Goal: Information Seeking & Learning: Learn about a topic

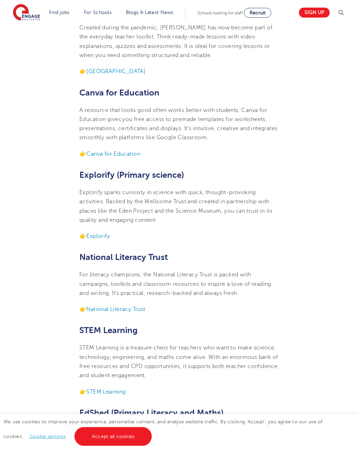
click at [91, 446] on link "Accept all cookies" at bounding box center [114, 436] width 78 height 19
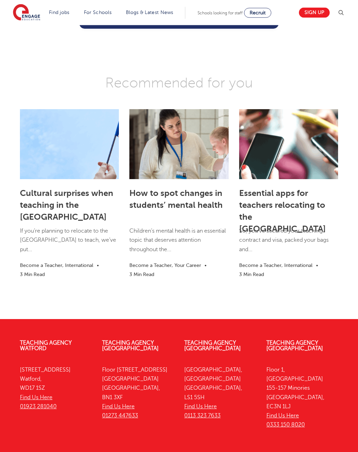
scroll to position [1415, 0]
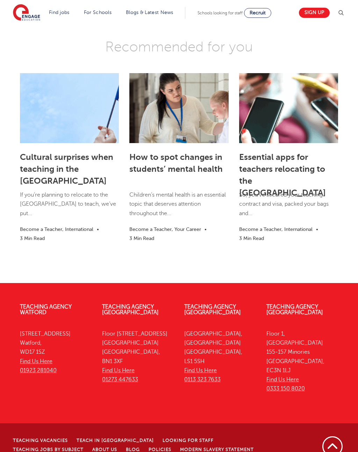
click at [50, 438] on link "Teaching Vacancies" at bounding box center [40, 440] width 55 height 5
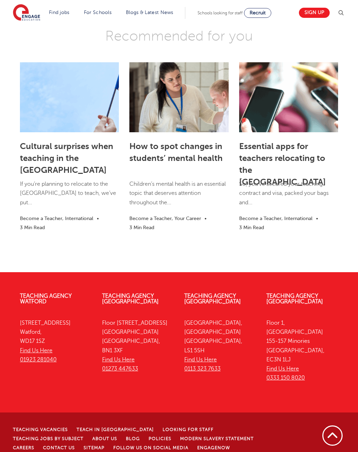
click at [180, 436] on link "Modern Slavery Statement" at bounding box center [217, 438] width 74 height 5
click at [273, 116] on link at bounding box center [288, 97] width 99 height 70
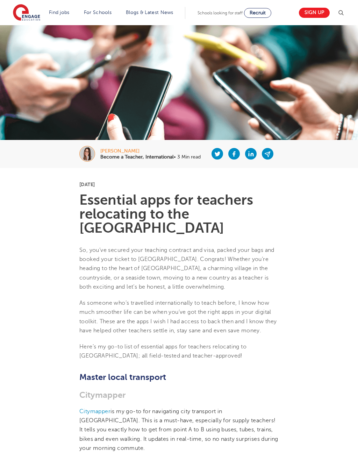
click at [0, 0] on link "Hire Specialist Teaching Assistants" at bounding box center [0, 0] width 0 height 0
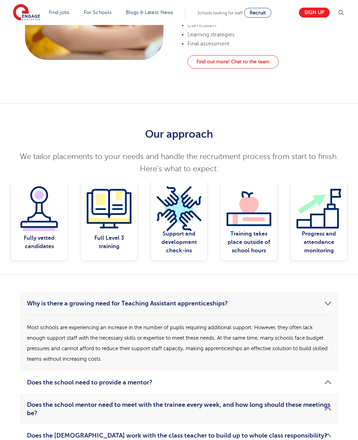
click at [94, 379] on link "Does the school need to provide a mentor?" at bounding box center [179, 383] width 304 height 8
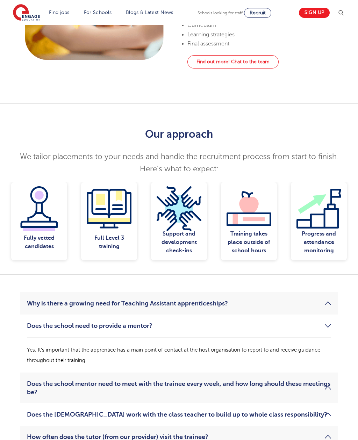
click at [122, 198] on img at bounding box center [109, 208] width 45 height 45
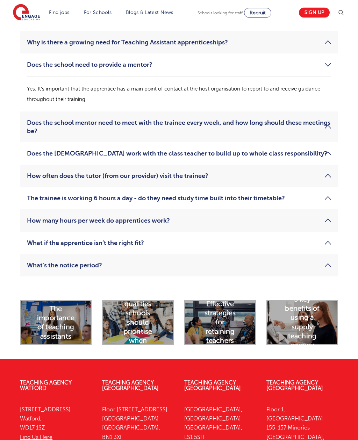
scroll to position [805, 0]
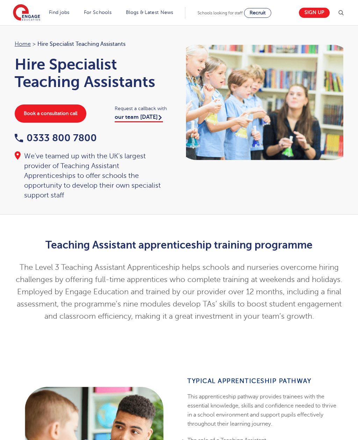
click at [0, 0] on link "Policies" at bounding box center [0, 0] width 0 height 0
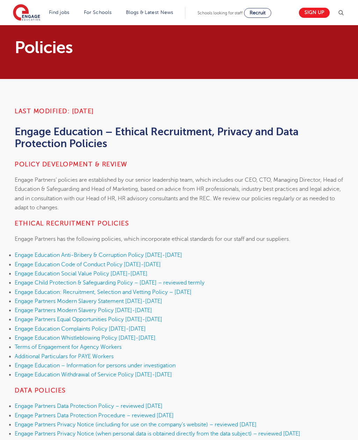
click at [146, 13] on link "Blogs & Latest News" at bounding box center [150, 12] width 48 height 5
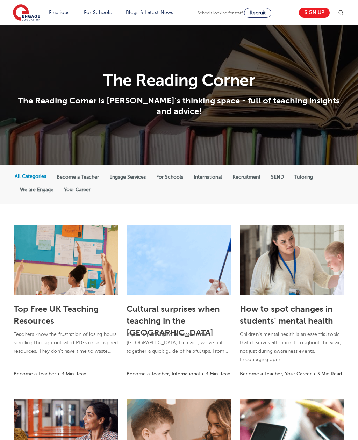
click at [134, 15] on link "Blogs & Latest News" at bounding box center [150, 12] width 48 height 5
click at [217, 177] on label "International" at bounding box center [208, 177] width 28 height 6
click at [0, 0] on input "International" at bounding box center [0, 0] width 0 height 0
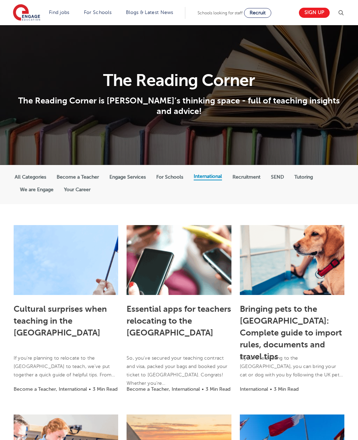
click at [0, 0] on link "Hire Specialist Teaching Assistants" at bounding box center [0, 0] width 0 height 0
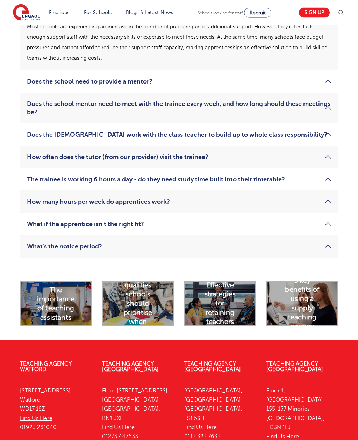
scroll to position [826, 0]
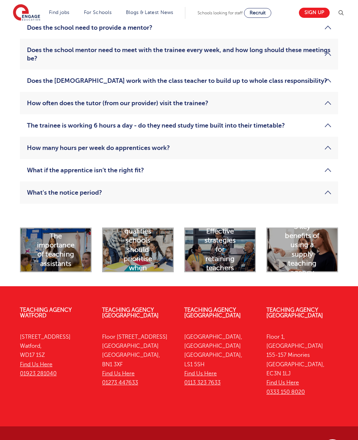
click at [0, 0] on link "iday for schools" at bounding box center [0, 0] width 0 height 0
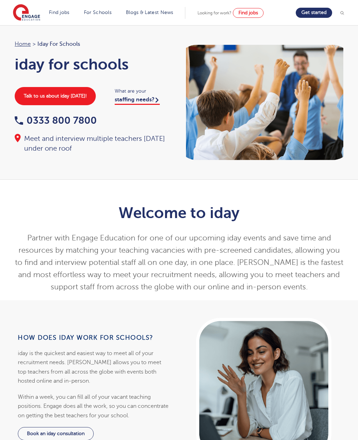
click at [166, 14] on link "Blogs & Latest News" at bounding box center [150, 12] width 48 height 5
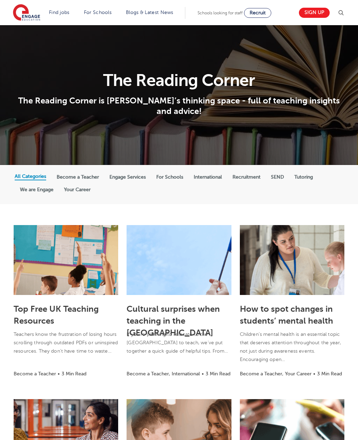
click at [0, 0] on link "Teaching jobs in [GEOGRAPHIC_DATA]" at bounding box center [0, 0] width 0 height 0
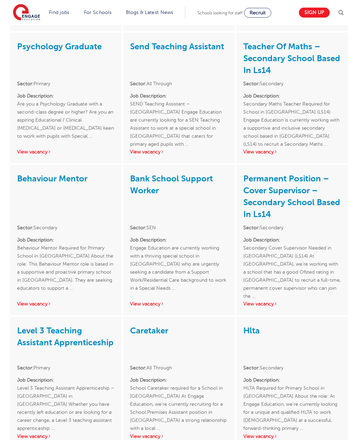
scroll to position [1193, 0]
click at [138, 149] on link "View vacancy" at bounding box center [147, 151] width 34 height 5
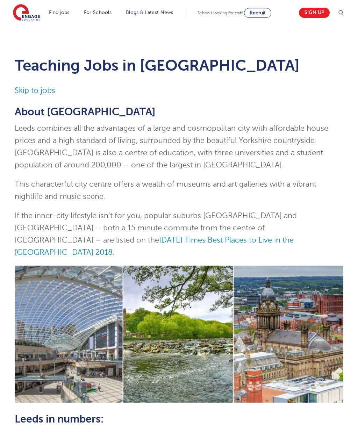
scroll to position [1215, 0]
